Goal: Information Seeking & Learning: Learn about a topic

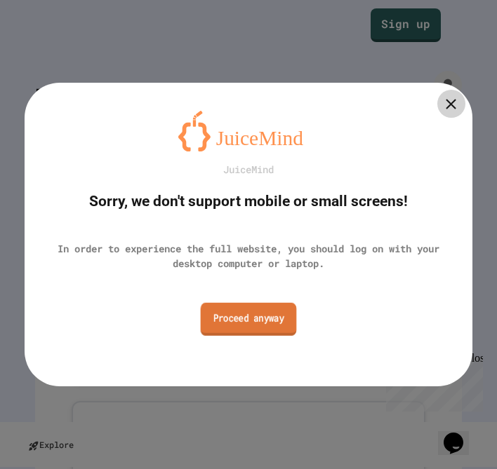
click at [253, 314] on link "Proceed anyway" at bounding box center [249, 318] width 96 height 33
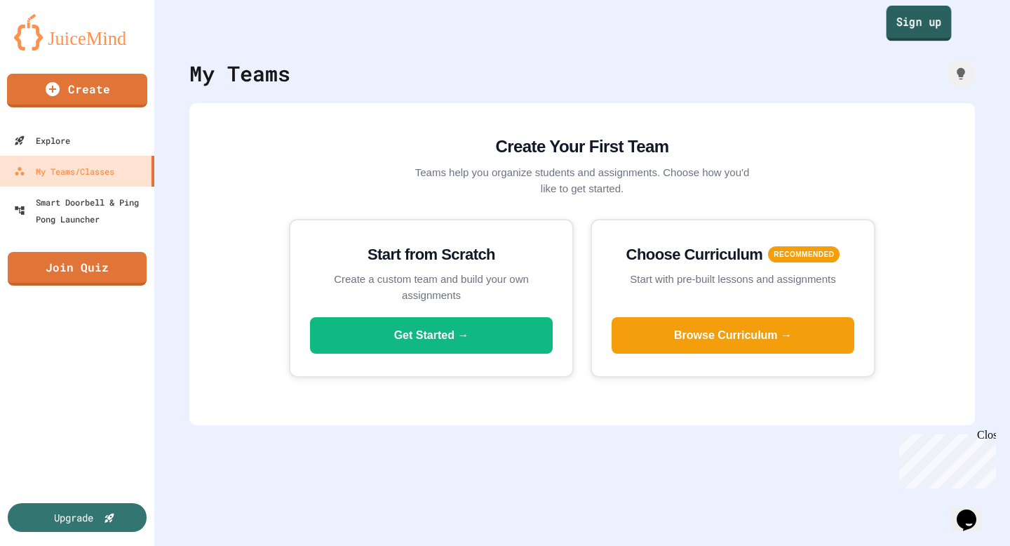
click at [496, 32] on link "Sign up" at bounding box center [919, 23] width 65 height 35
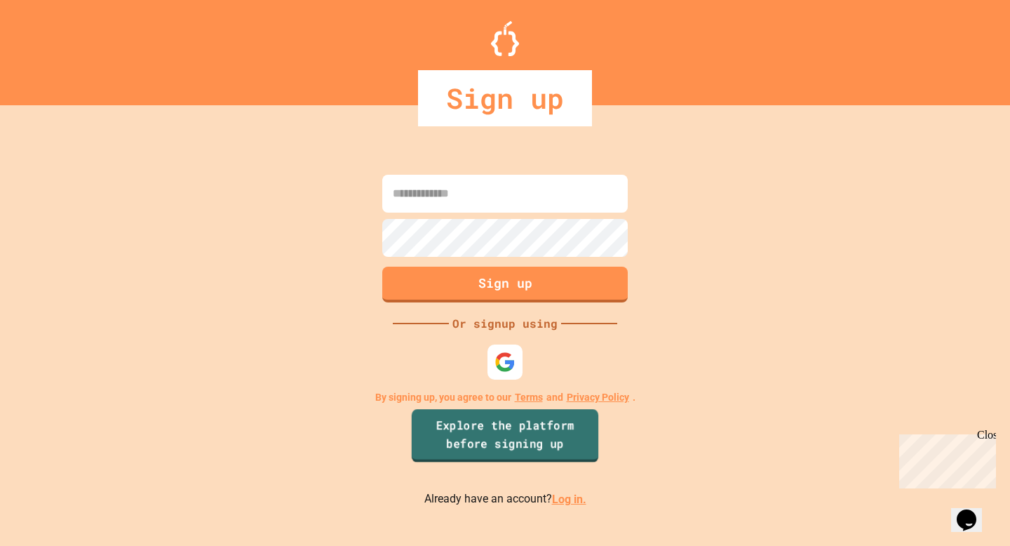
click at [496, 436] on link "Explore the platform before signing up" at bounding box center [505, 435] width 187 height 53
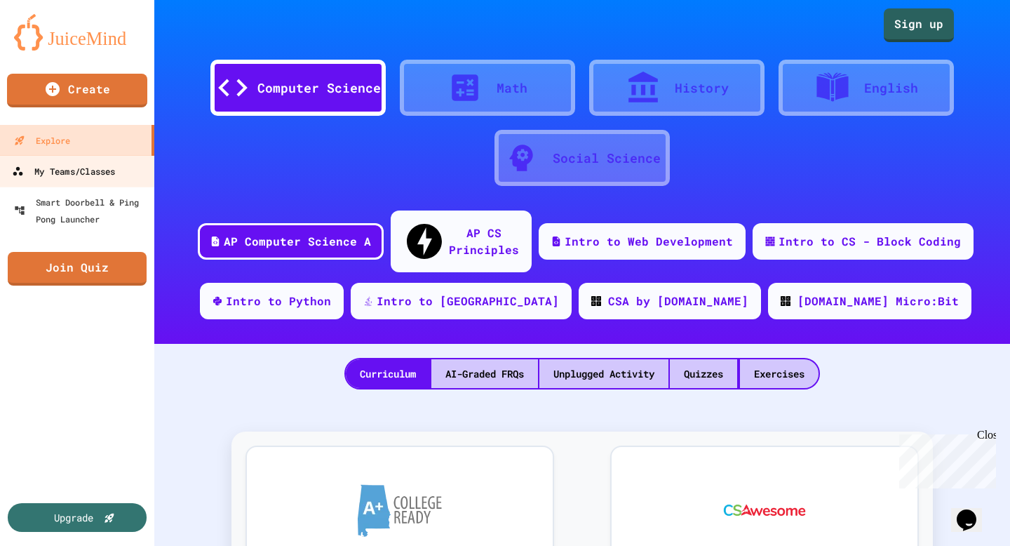
click at [67, 175] on div "My Teams/Classes" at bounding box center [63, 172] width 103 height 18
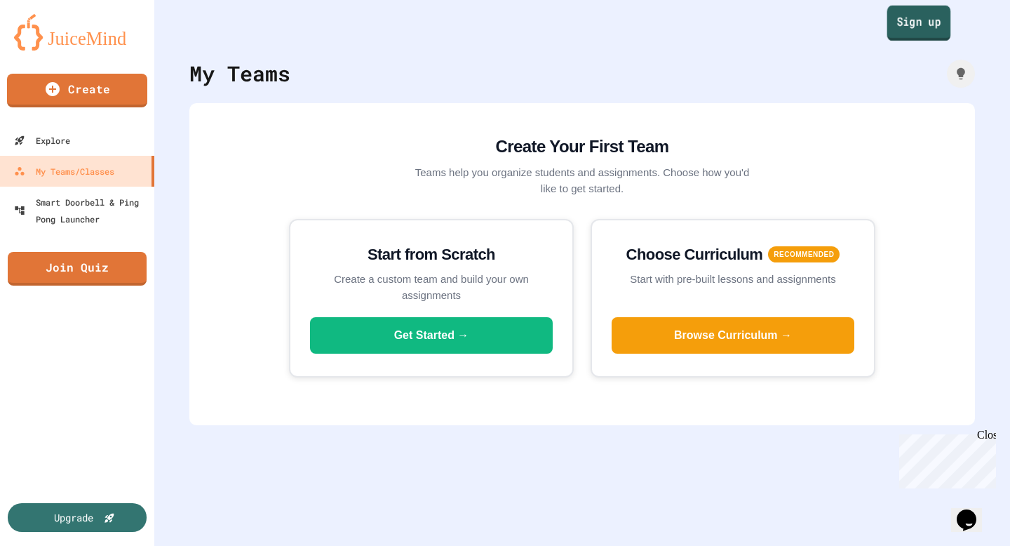
click at [496, 27] on div "Sign up" at bounding box center [582, 21] width 856 height 42
click at [496, 35] on link "Sign up" at bounding box center [918, 23] width 69 height 35
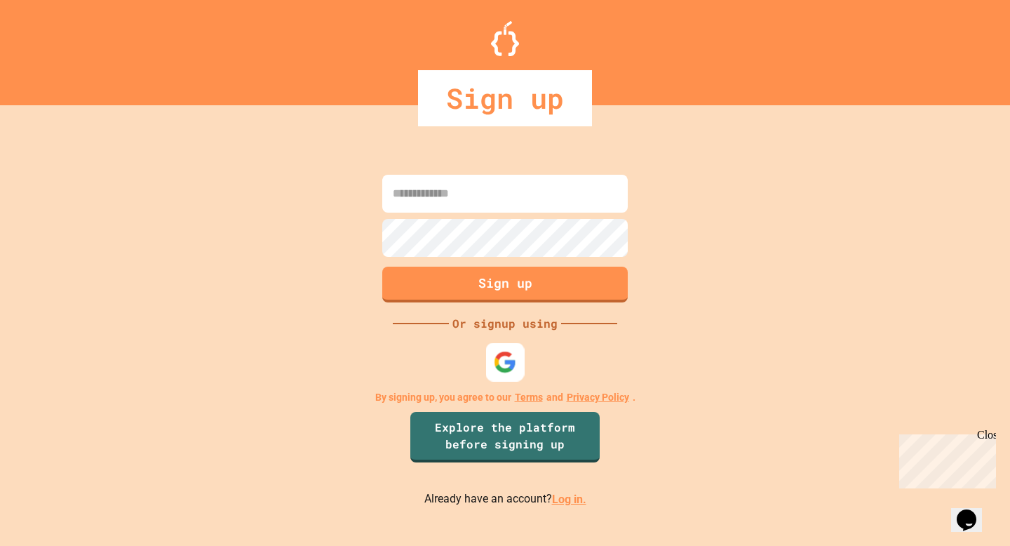
click at [496, 361] on img at bounding box center [505, 362] width 23 height 23
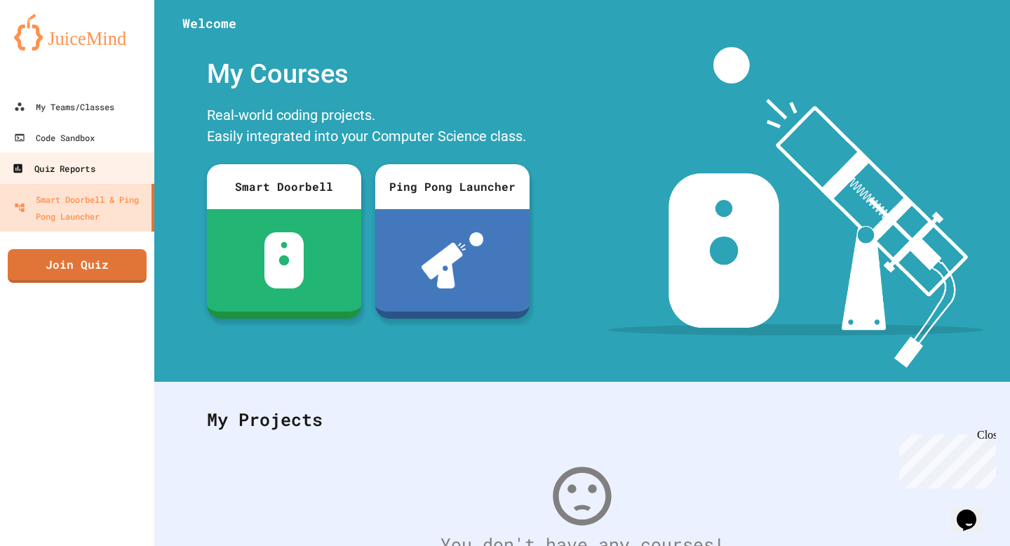
click at [90, 162] on div "Quiz Reports" at bounding box center [53, 169] width 83 height 18
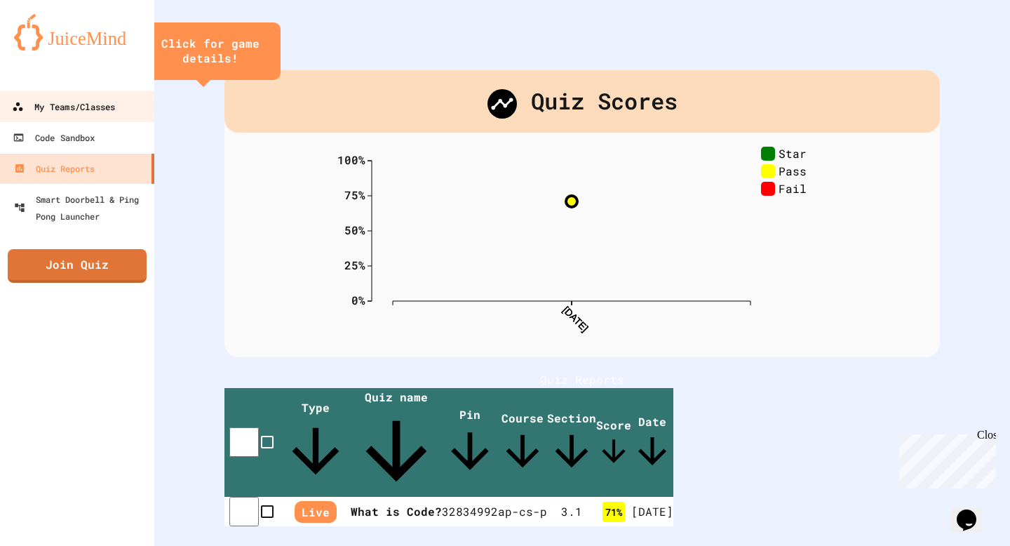
click at [88, 109] on div "My Teams/Classes" at bounding box center [63, 107] width 103 height 18
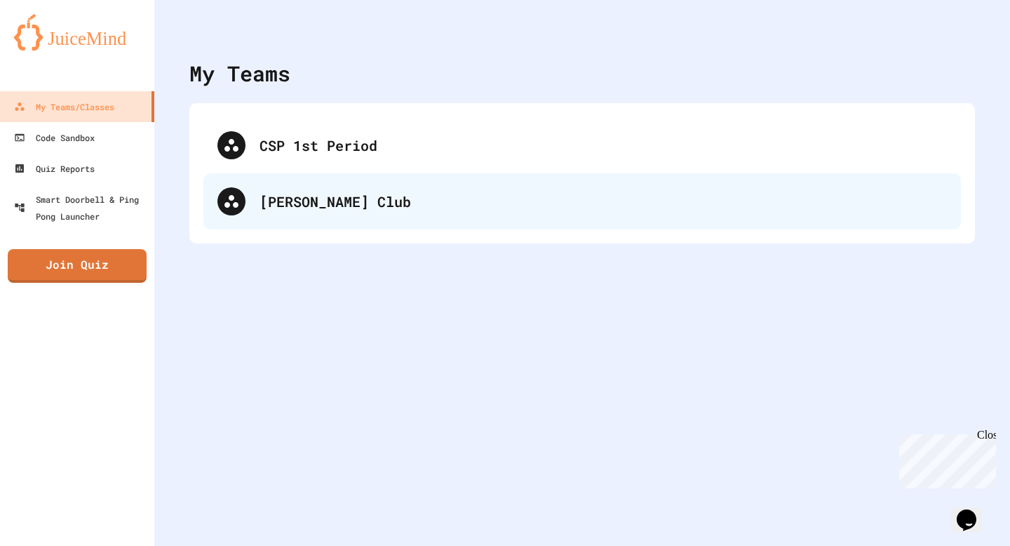
click at [353, 209] on div "[PERSON_NAME] Club" at bounding box center [603, 201] width 687 height 21
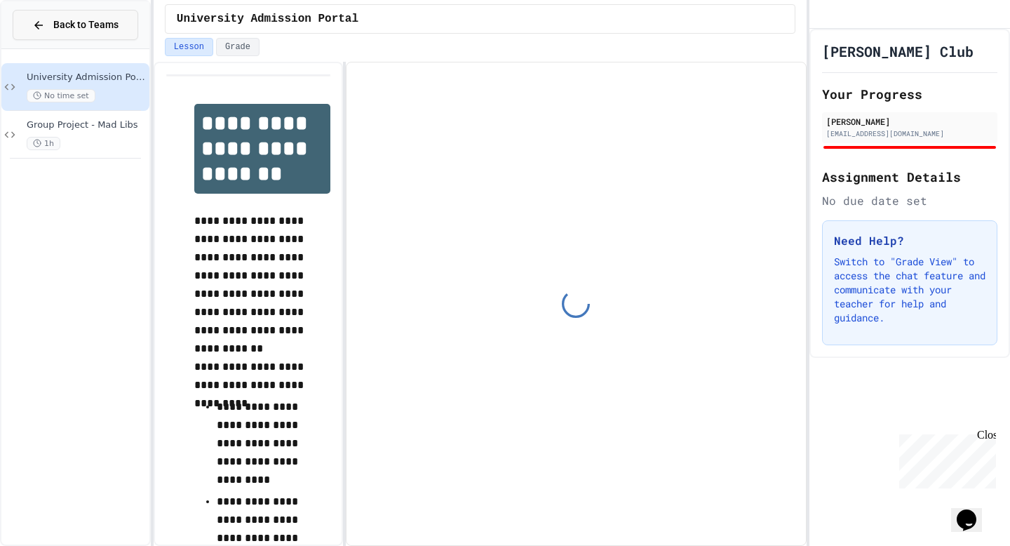
click at [65, 25] on span "Back to Teams" at bounding box center [85, 25] width 65 height 15
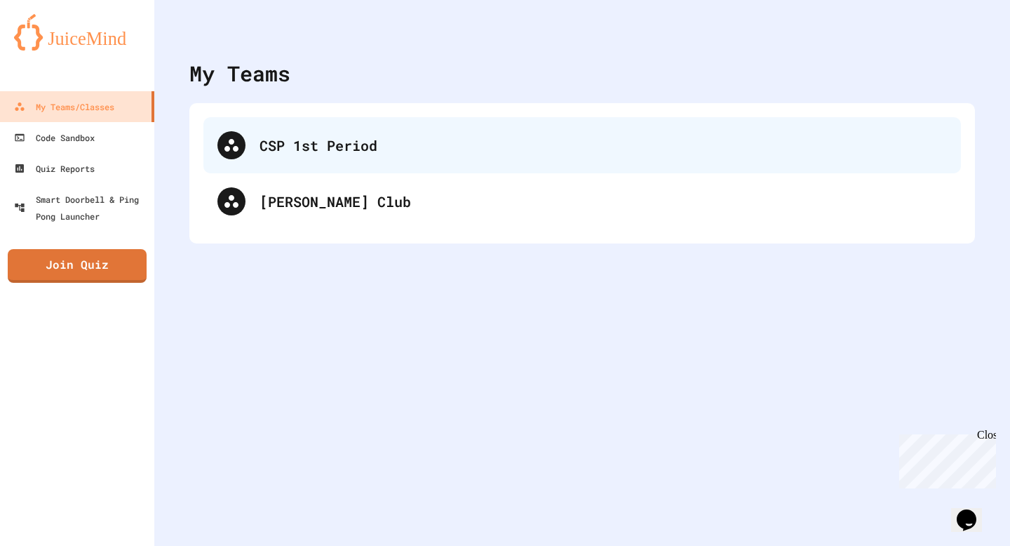
click at [318, 155] on div "CSP 1st Period" at bounding box center [603, 145] width 687 height 21
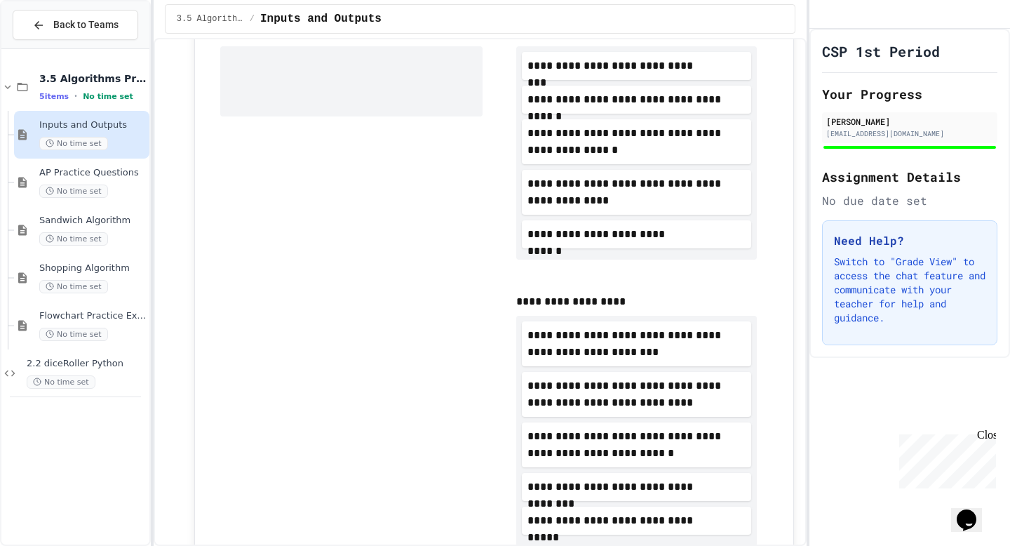
scroll to position [325, 0]
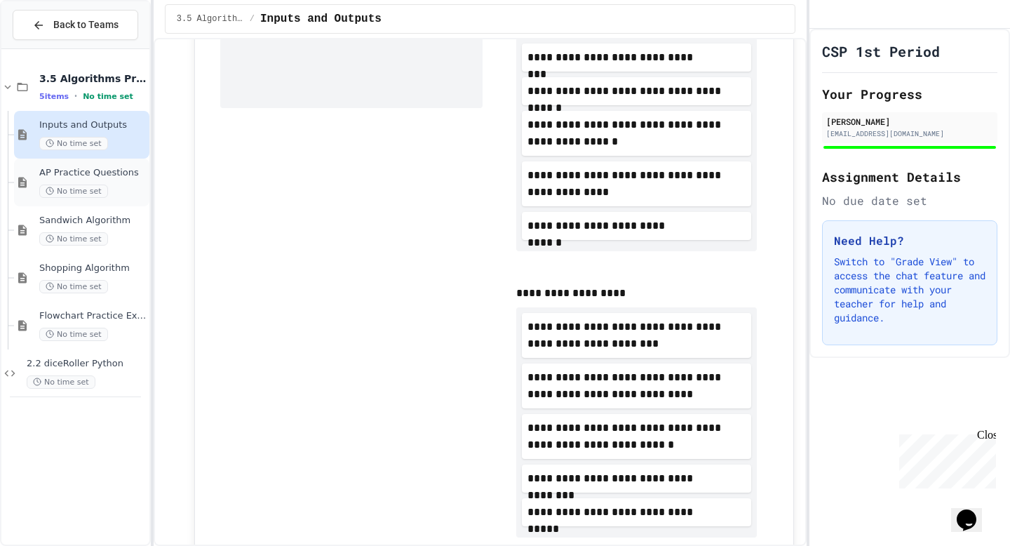
click at [90, 171] on span "AP Practice Questions" at bounding box center [92, 173] width 107 height 12
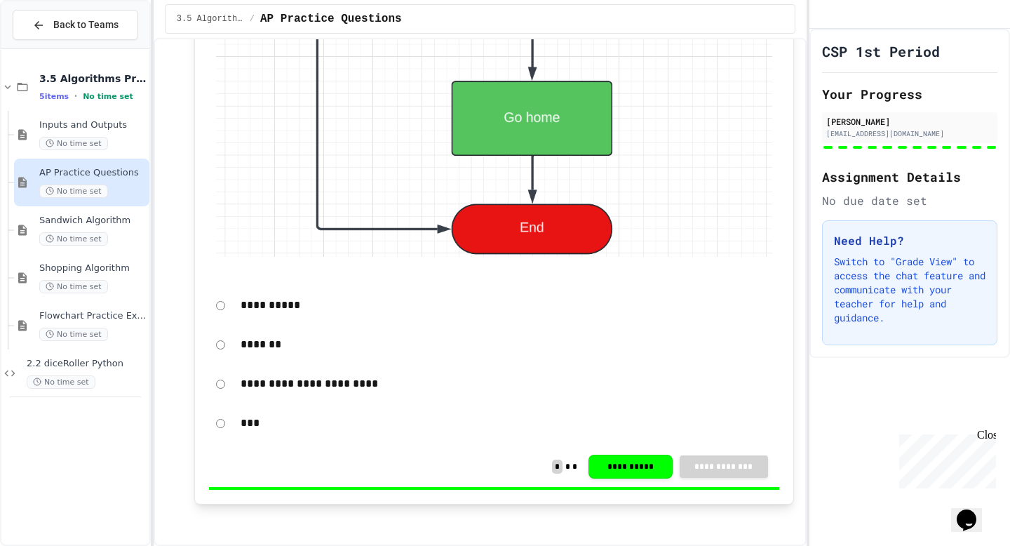
scroll to position [4579, 0]
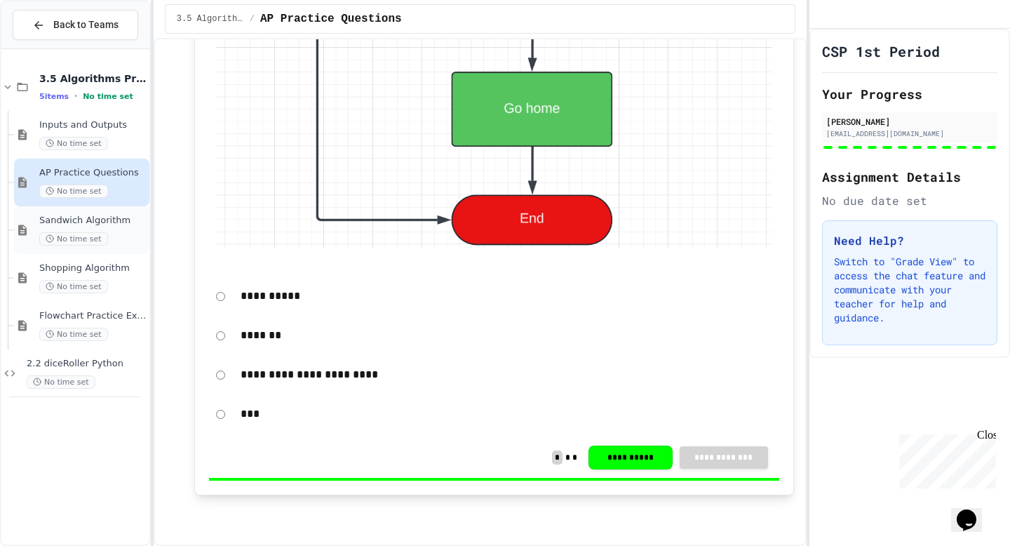
click at [95, 227] on div "Sandwich Algorithm No time set" at bounding box center [92, 230] width 107 height 31
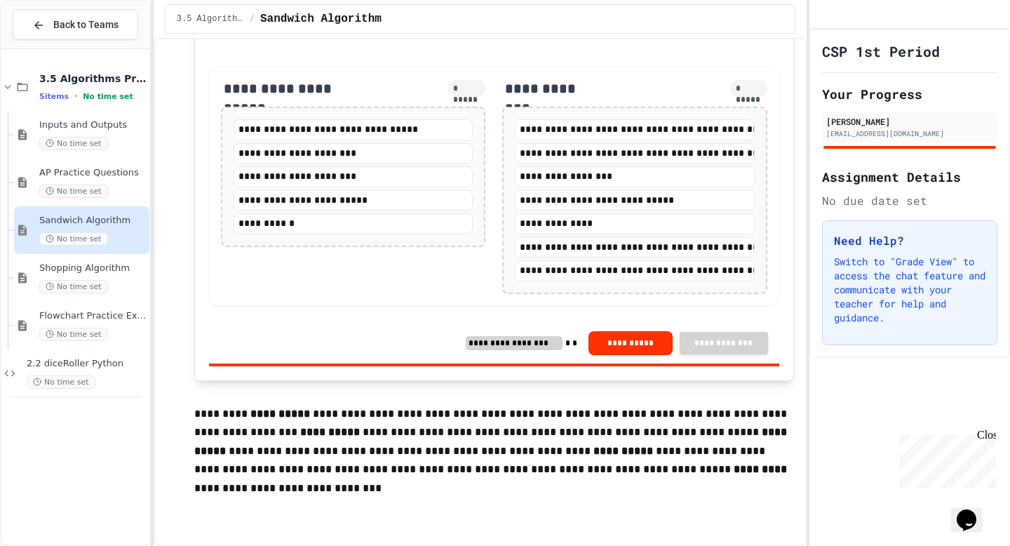
scroll to position [299, 0]
click at [118, 285] on div "No time set" at bounding box center [92, 286] width 107 height 13
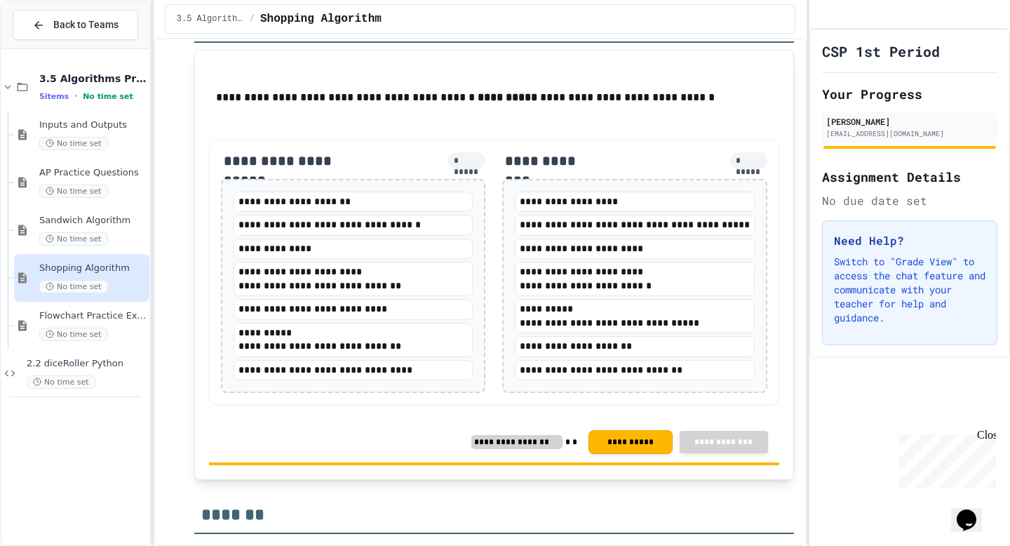
scroll to position [506, 0]
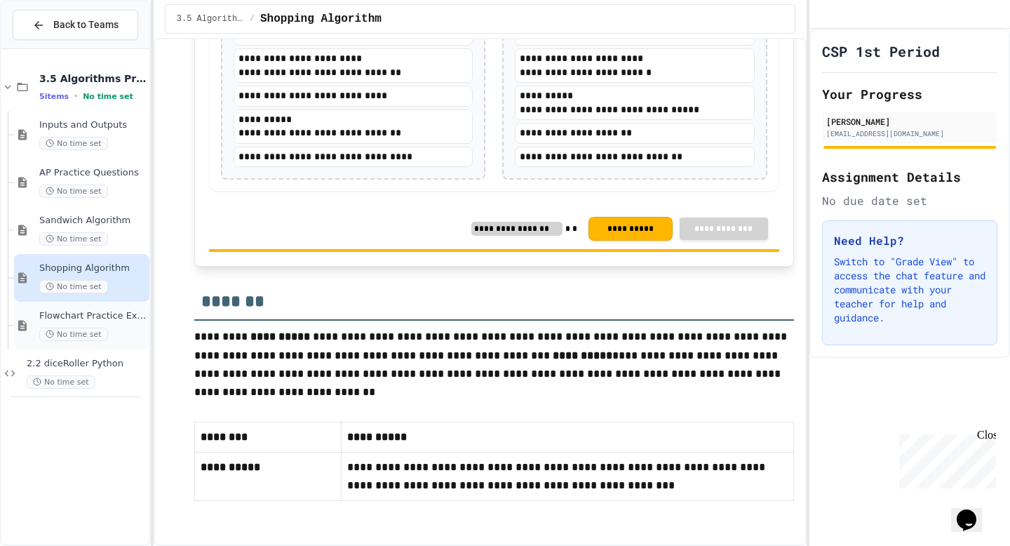
click at [113, 330] on div "No time set" at bounding box center [92, 334] width 107 height 13
